Goal: Task Accomplishment & Management: Use online tool/utility

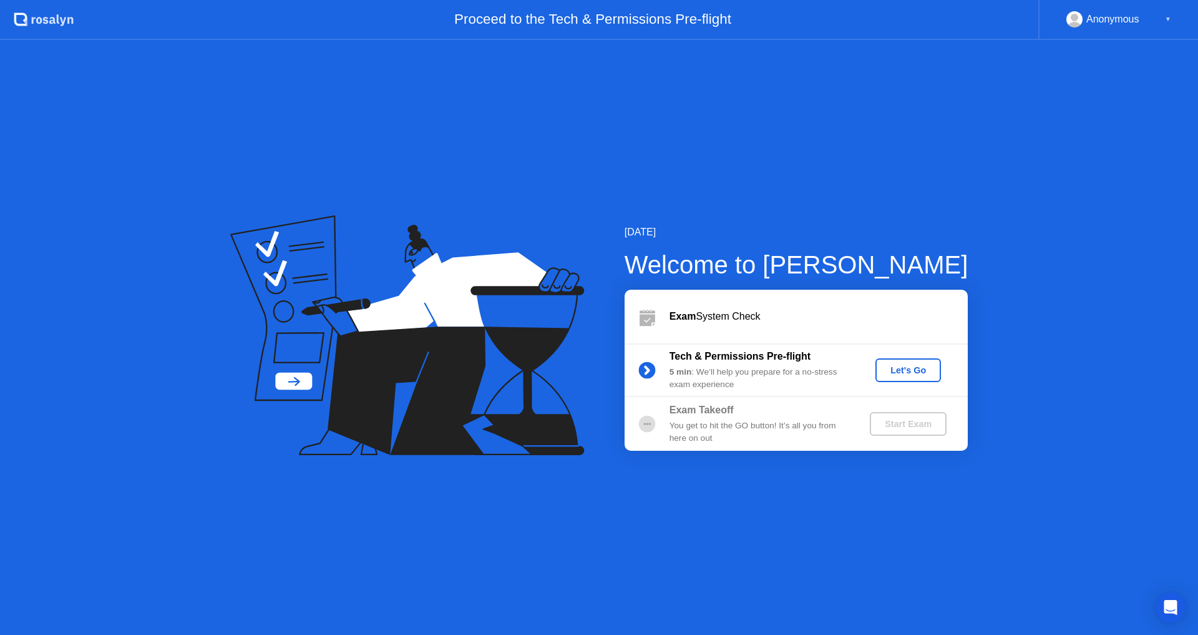
click at [907, 370] on div "Let's Go" at bounding box center [908, 370] width 56 height 10
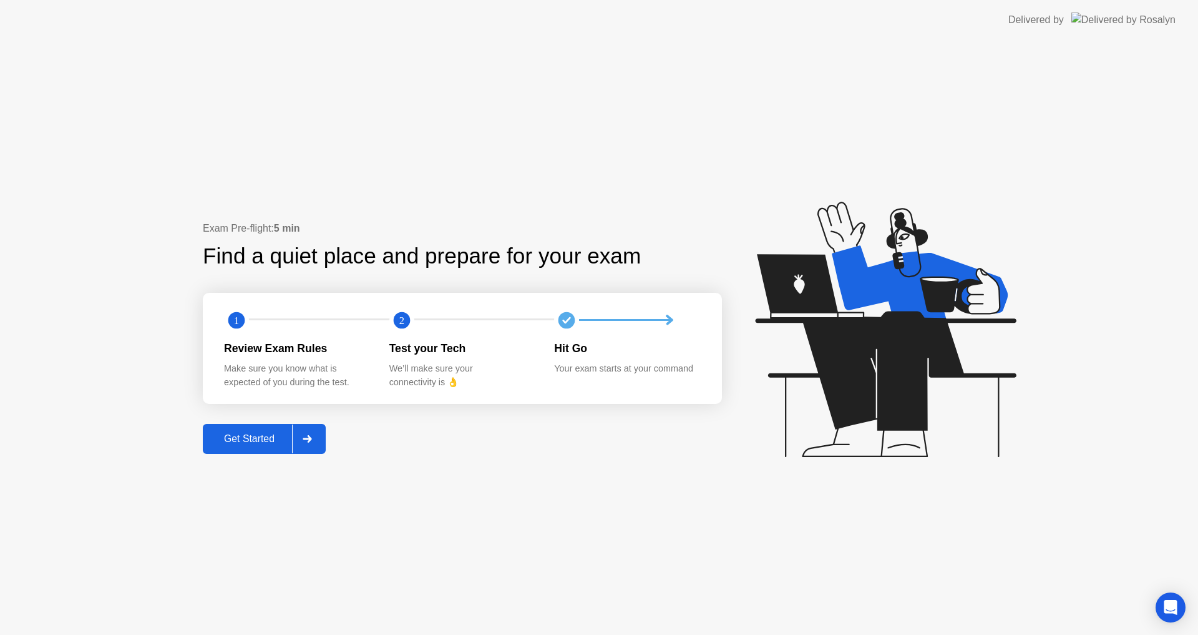
click at [271, 436] on div "Get Started" at bounding box center [249, 438] width 85 height 11
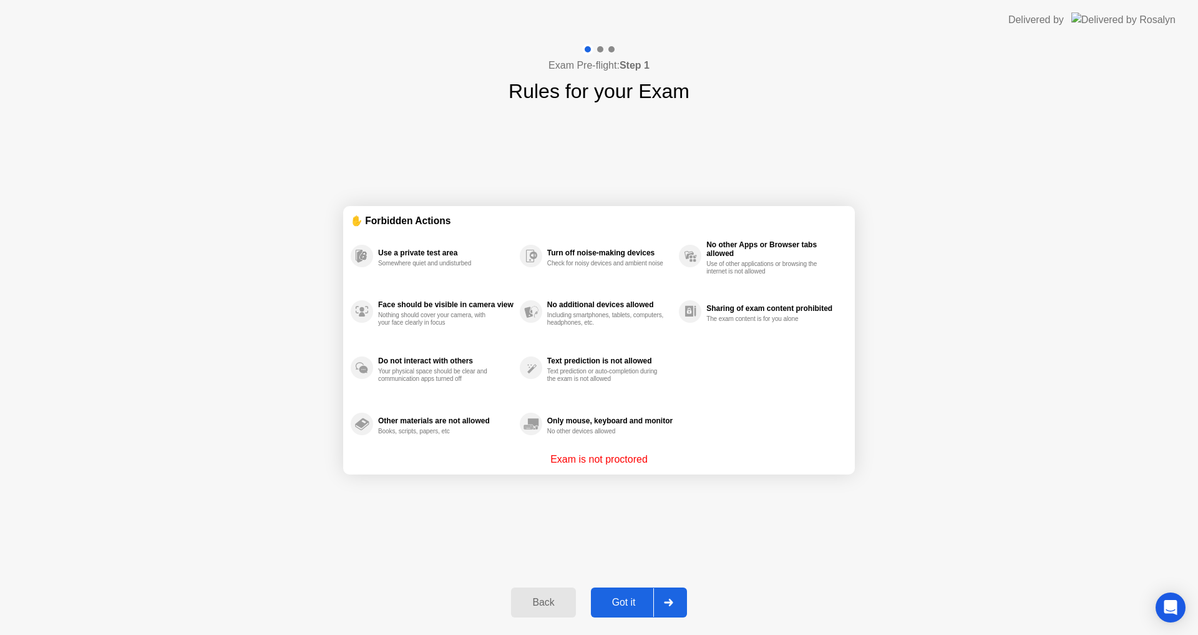
click at [620, 593] on button "Got it" at bounding box center [639, 602] width 96 height 30
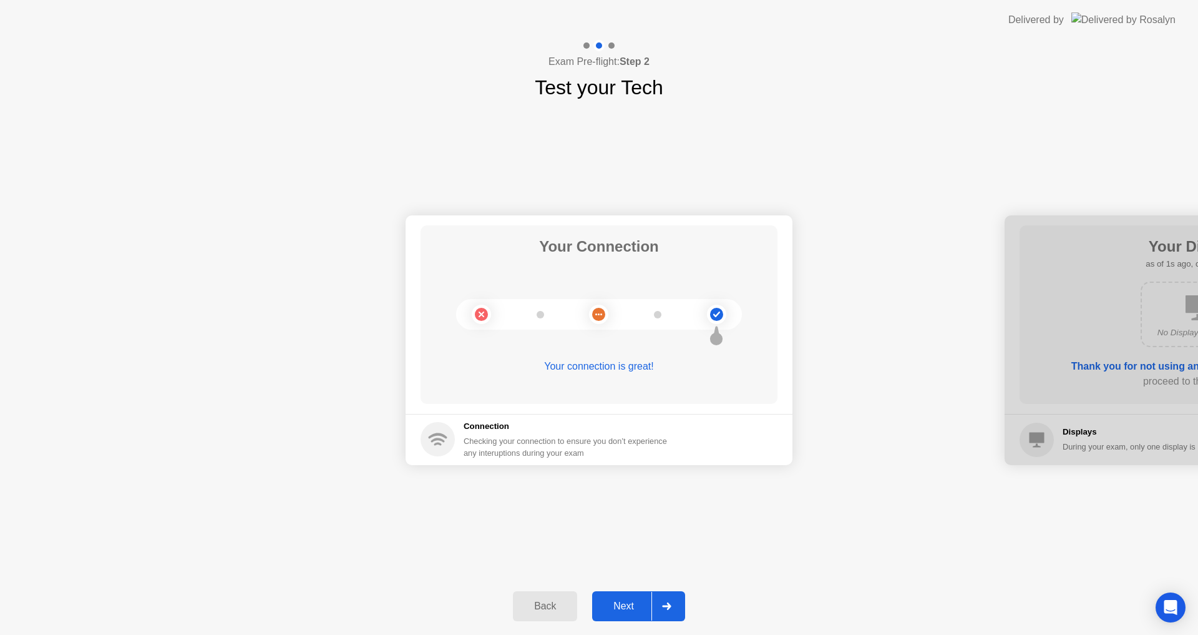
click at [620, 593] on button "Next" at bounding box center [638, 606] width 93 height 30
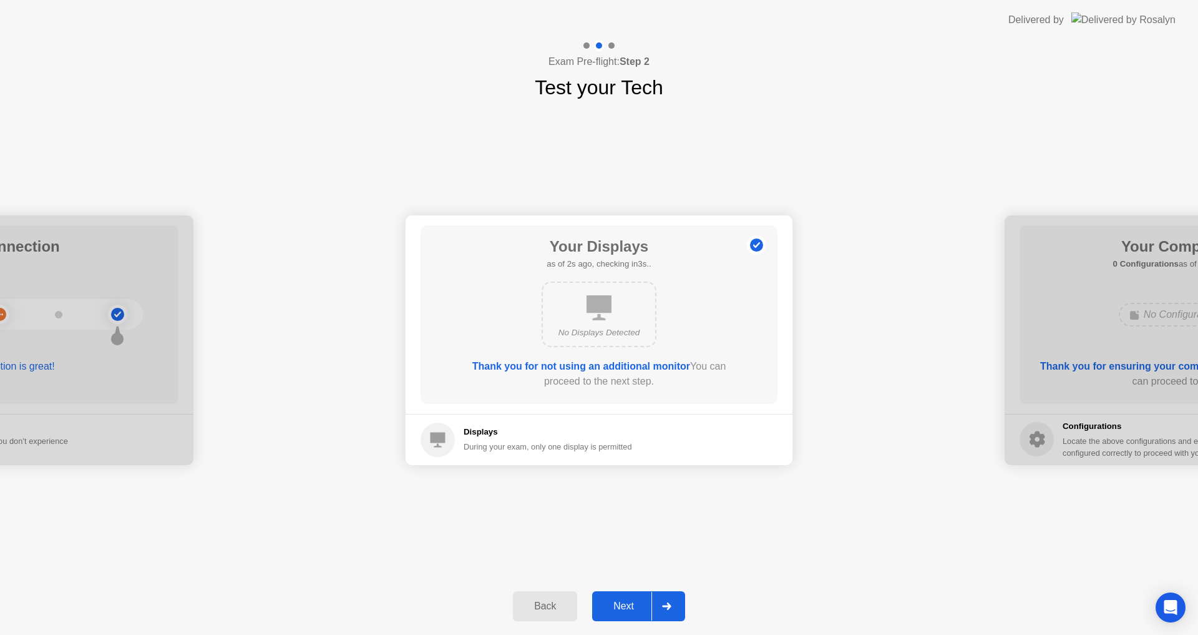
click at [620, 594] on button "Next" at bounding box center [638, 606] width 93 height 30
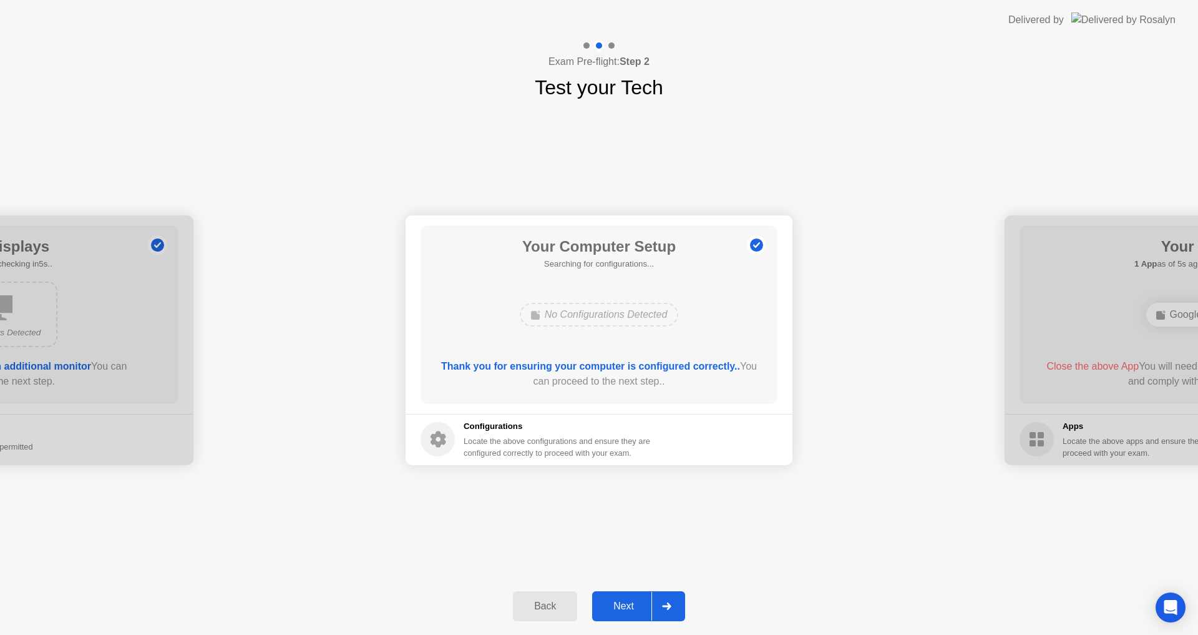
click at [620, 595] on button "Next" at bounding box center [638, 606] width 93 height 30
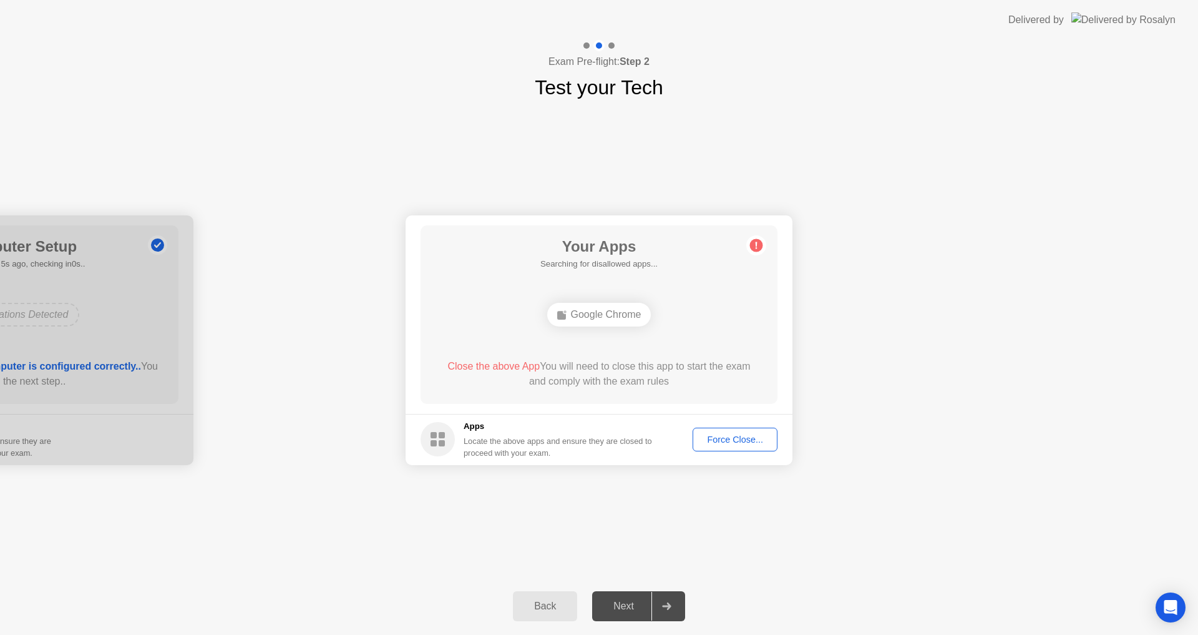
click at [706, 437] on div "Force Close..." at bounding box center [735, 439] width 76 height 10
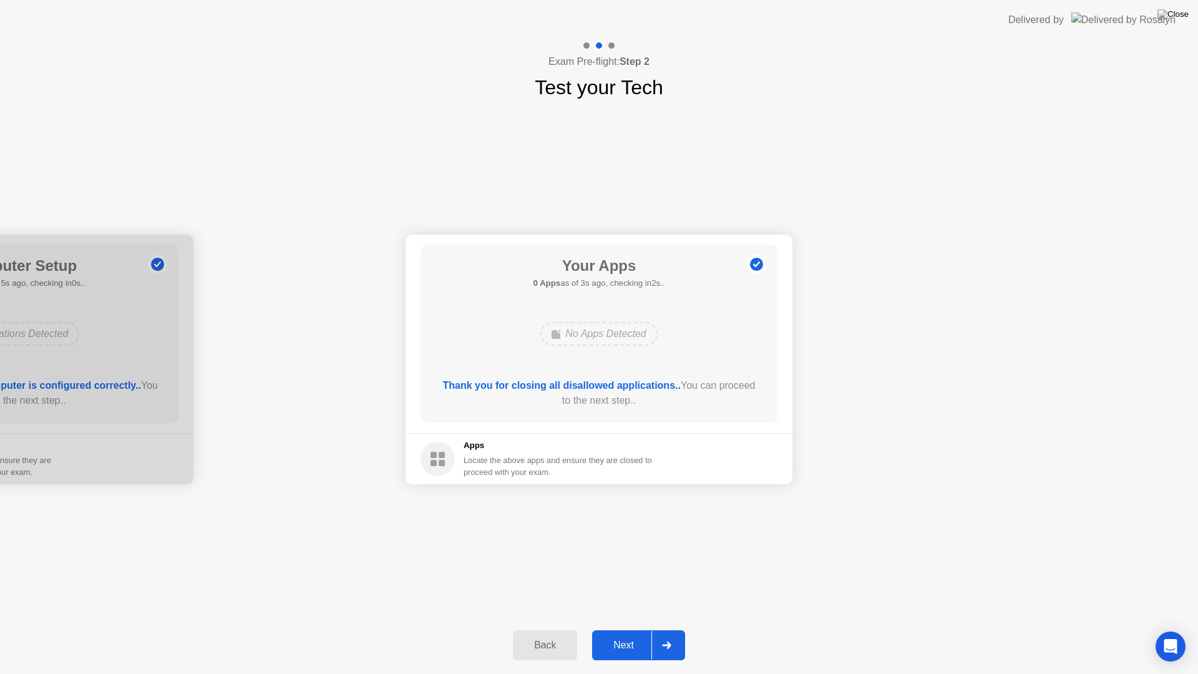
click at [634, 634] on div "Next" at bounding box center [624, 645] width 56 height 11
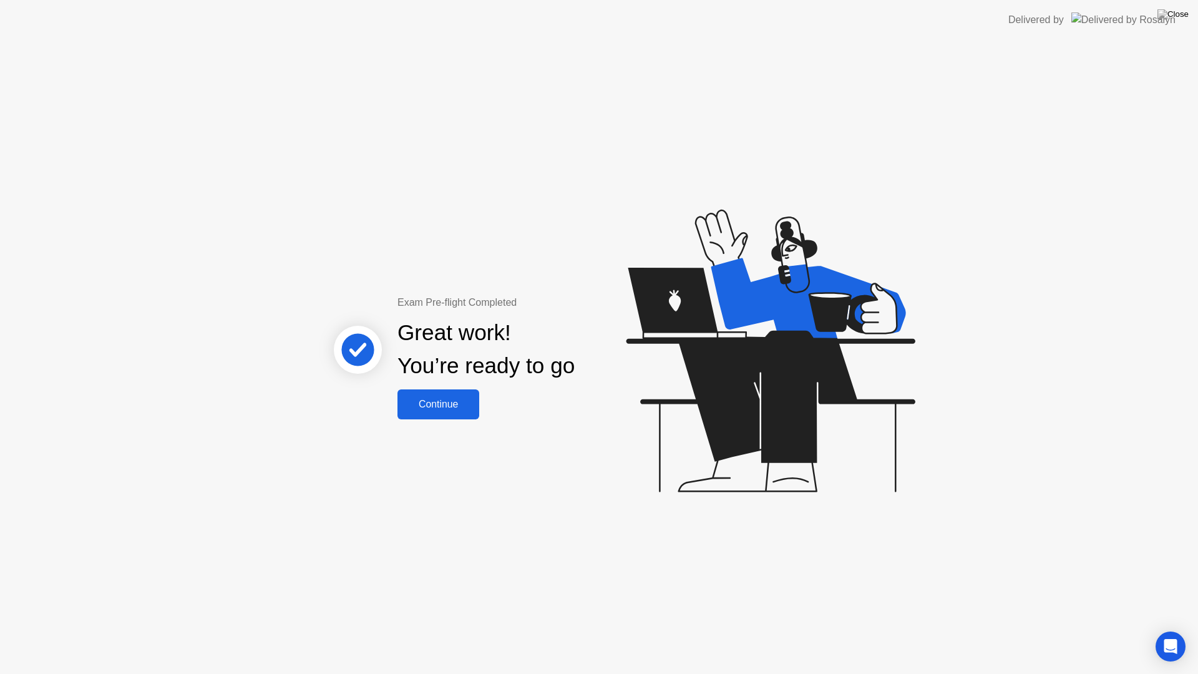
click at [440, 399] on div "Continue" at bounding box center [438, 404] width 74 height 11
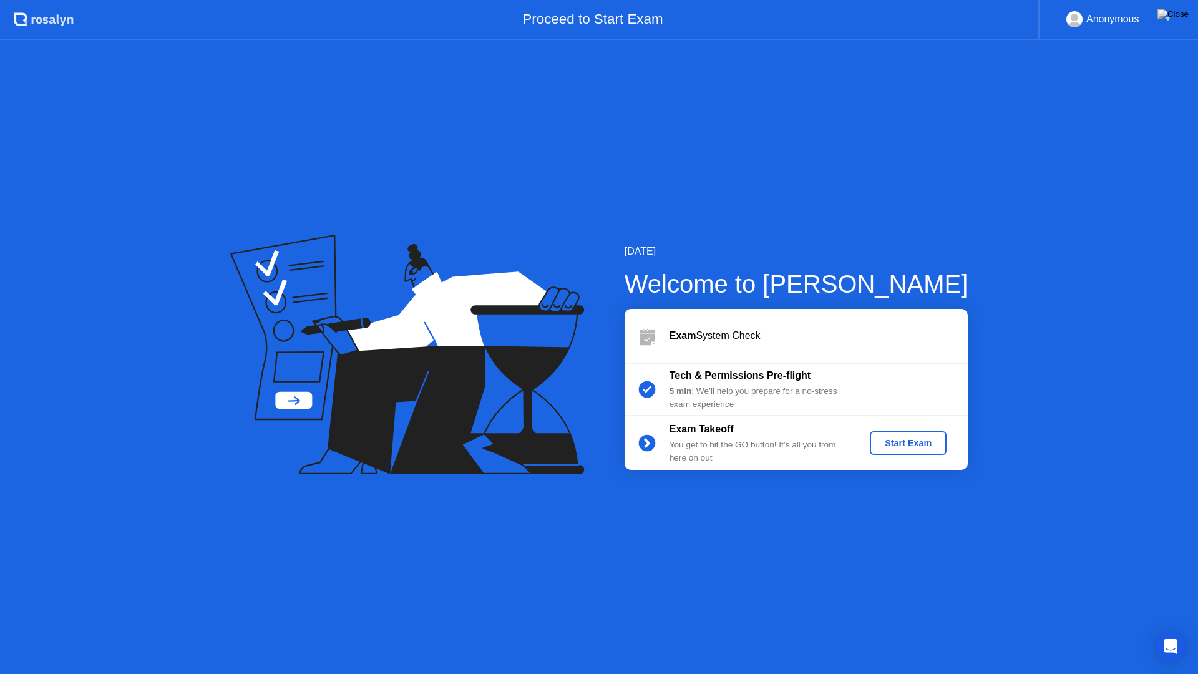
click at [904, 442] on div "Start Exam" at bounding box center [908, 443] width 67 height 10
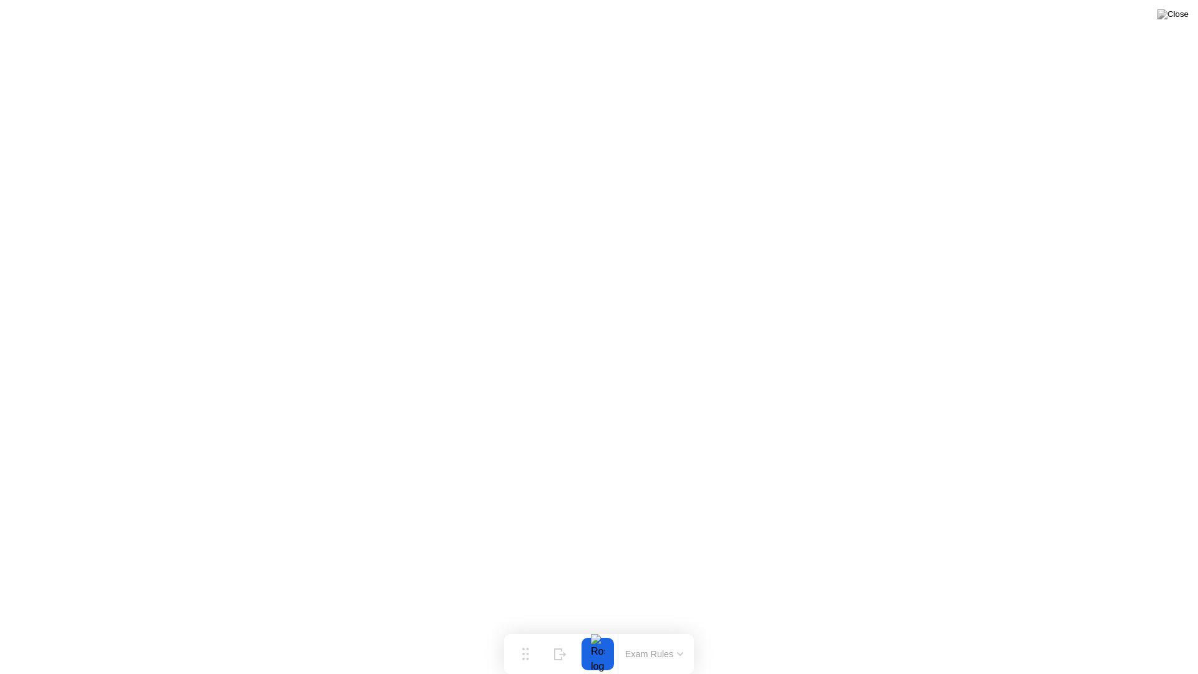
click at [668, 634] on button "Exam Rules" at bounding box center [654, 653] width 66 height 11
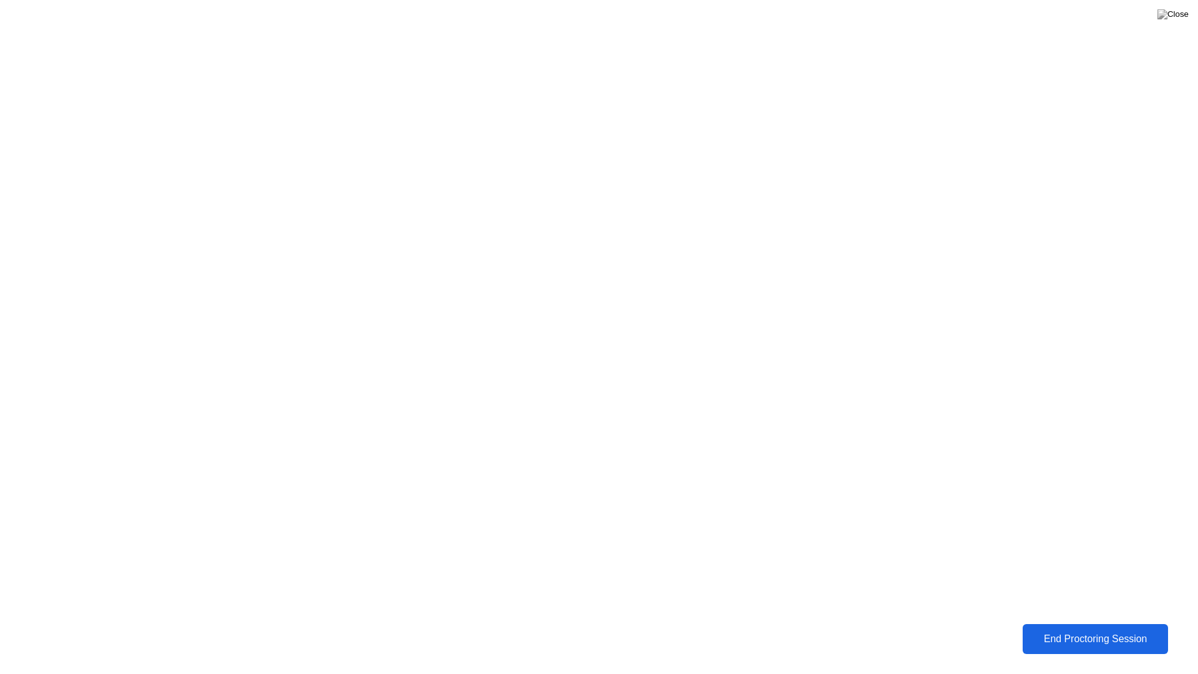
click at [1048, 634] on div "End Proctoring Session" at bounding box center [1095, 638] width 139 height 11
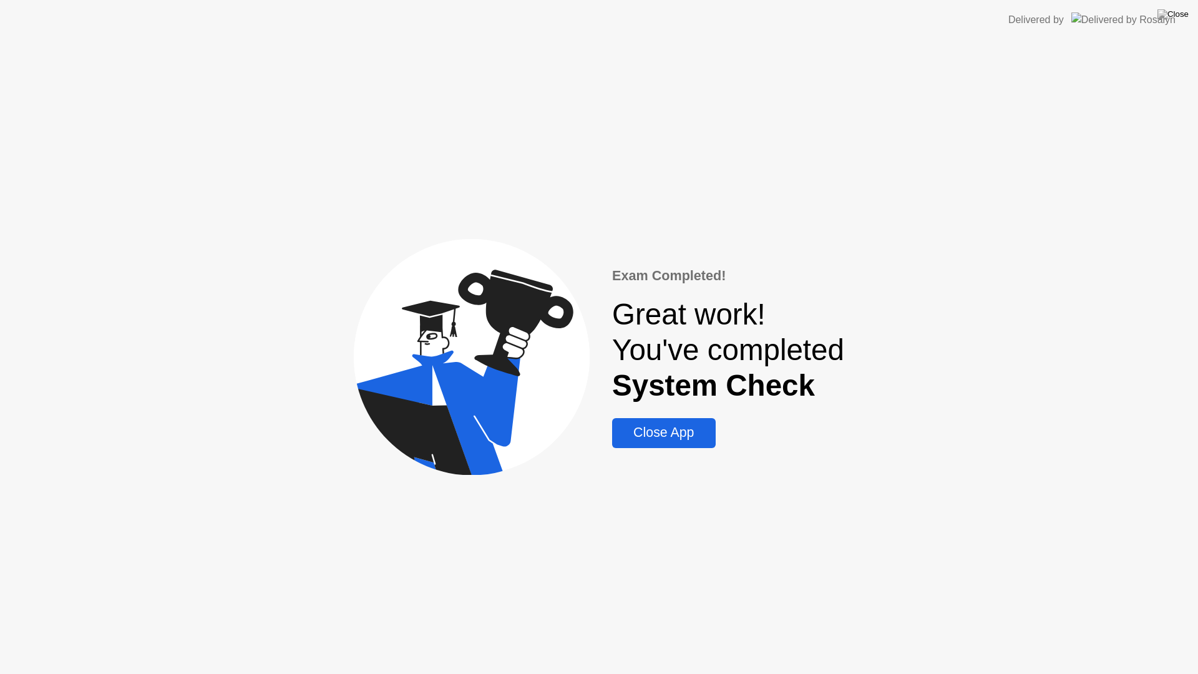
click at [673, 422] on button "Close App" at bounding box center [663, 433] width 103 height 30
